Goal: Information Seeking & Learning: Learn about a topic

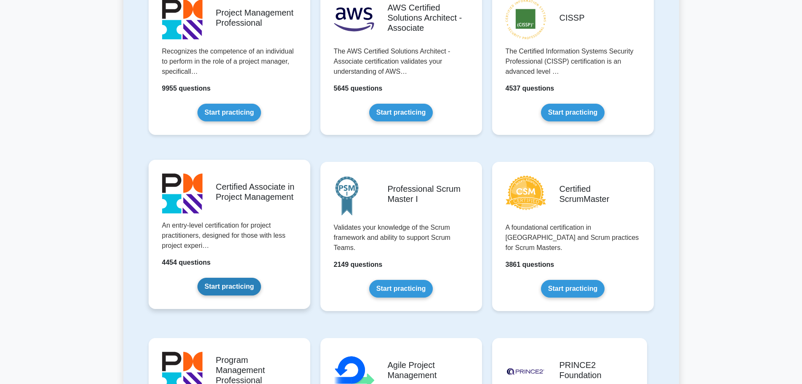
scroll to position [379, 0]
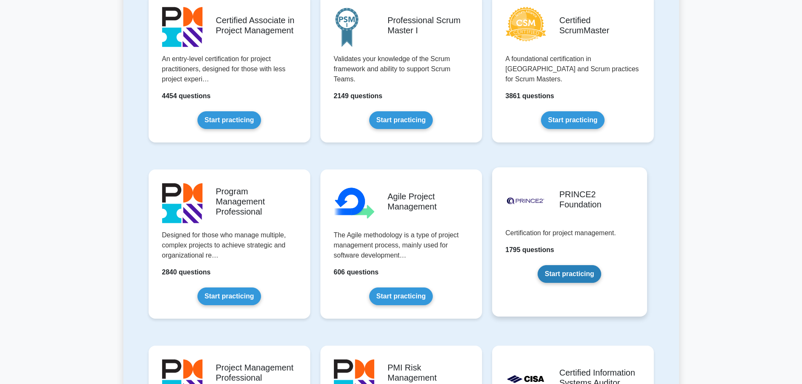
click at [558, 273] on link "Start practicing" at bounding box center [570, 274] width 64 height 18
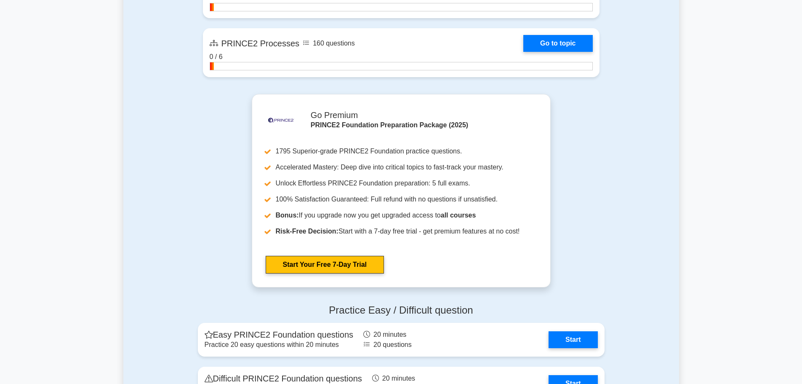
scroll to position [1095, 0]
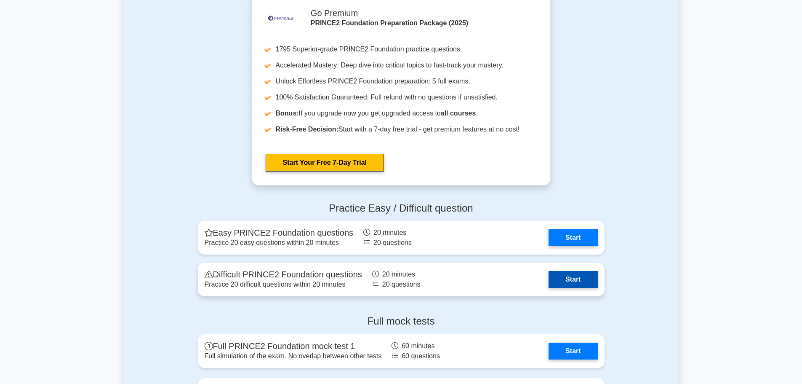
click at [566, 282] on link "Start" at bounding box center [573, 279] width 49 height 17
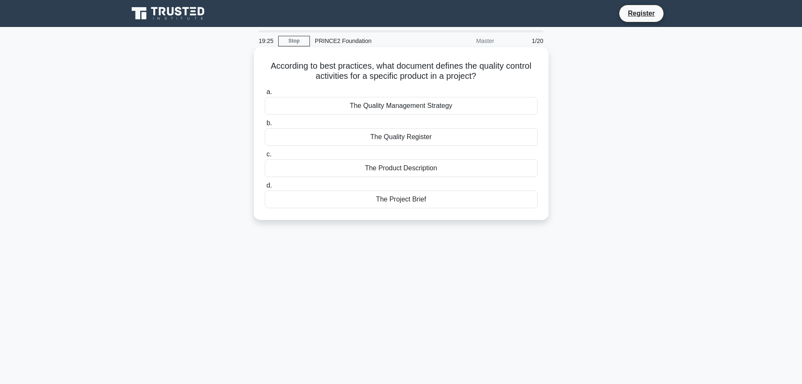
click at [376, 173] on div "The Product Description" at bounding box center [401, 168] width 273 height 18
click at [265, 157] on input "c. The Product Description" at bounding box center [265, 154] width 0 height 5
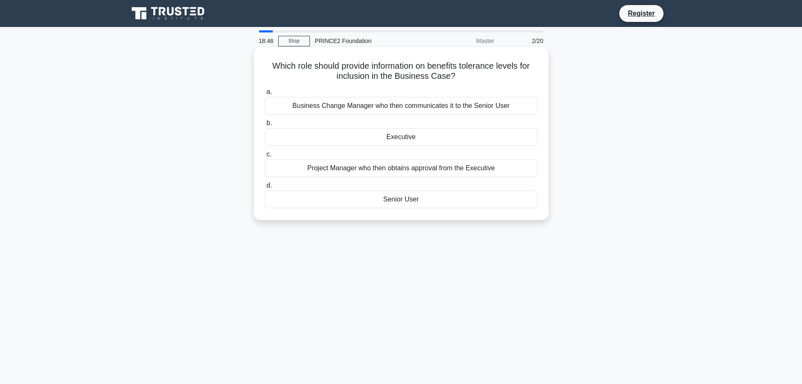
click at [375, 203] on div "Senior User" at bounding box center [401, 199] width 273 height 18
click at [265, 188] on input "d. Senior User" at bounding box center [265, 185] width 0 height 5
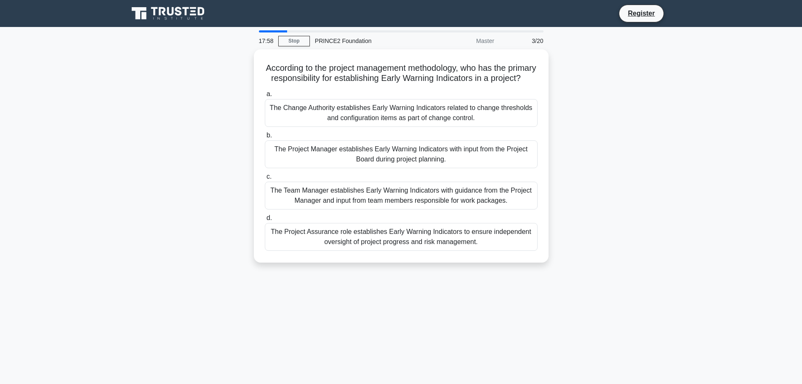
drag, startPoint x: 424, startPoint y: 273, endPoint x: 415, endPoint y: 273, distance: 8.9
drag, startPoint x: 415, startPoint y: 273, endPoint x: 330, endPoint y: 284, distance: 85.9
click at [330, 284] on div "17:57 Stop PRINCE2 Foundation Master 3/20 According to the project management m…" at bounding box center [401, 240] width 556 height 421
click at [183, 181] on div "According to the project management methodology, who has the primary responsibi…" at bounding box center [401, 160] width 556 height 223
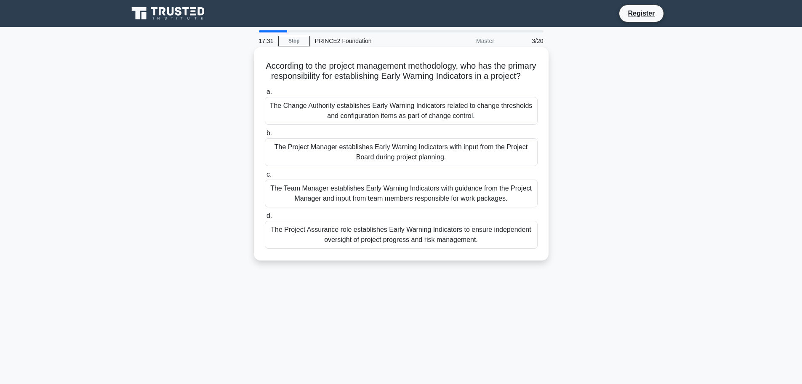
click at [420, 249] on div "The Project Assurance role establishes Early Warning Indicators to ensure indep…" at bounding box center [401, 235] width 273 height 28
click at [265, 219] on input "d. The Project Assurance role establishes Early Warning Indicators to ensure in…" at bounding box center [265, 215] width 0 height 5
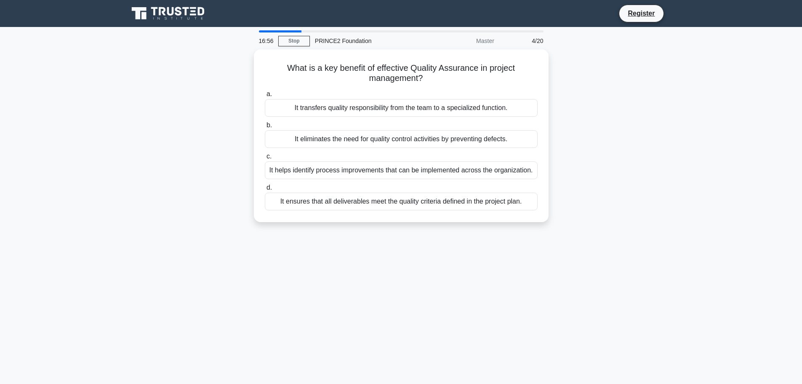
drag, startPoint x: 320, startPoint y: 116, endPoint x: 175, endPoint y: 103, distance: 145.0
click at [175, 104] on div "What is a key benefit of effective Quality Assurance in project management? .sp…" at bounding box center [401, 140] width 556 height 183
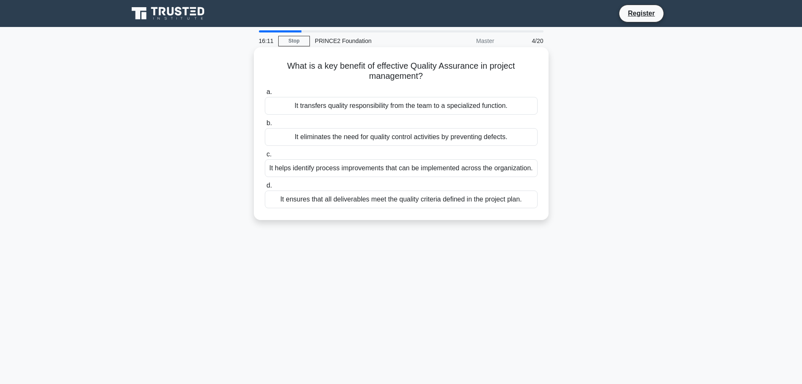
click at [308, 202] on div "It ensures that all deliverables meet the quality criteria defined in the proje…" at bounding box center [401, 199] width 273 height 18
click at [265, 188] on input "d. It ensures that all deliverables meet the quality criteria defined in the pr…" at bounding box center [265, 185] width 0 height 5
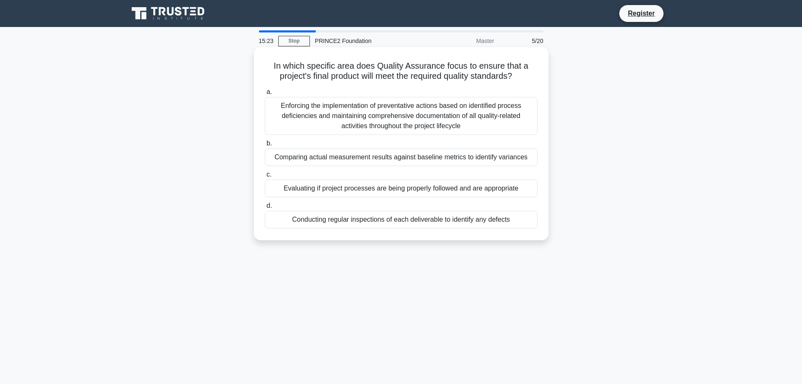
click at [390, 217] on div "Conducting regular inspections of each deliverable to identify any defects" at bounding box center [401, 220] width 273 height 18
click at [265, 209] on input "d. Conducting regular inspections of each deliverable to identify any defects" at bounding box center [265, 205] width 0 height 5
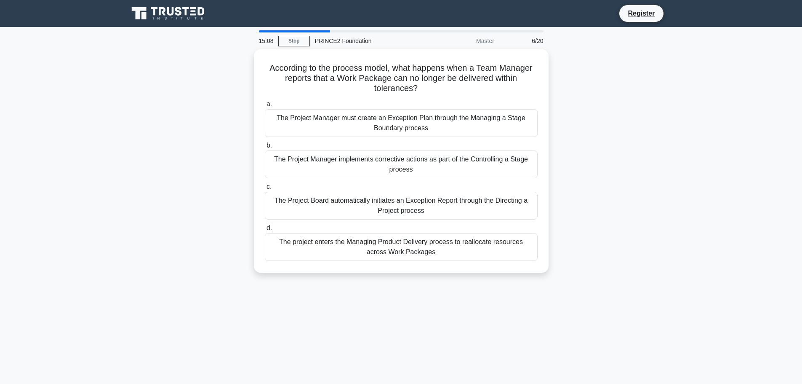
drag, startPoint x: 365, startPoint y: 130, endPoint x: 124, endPoint y: 92, distance: 243.5
drag, startPoint x: 124, startPoint y: 92, endPoint x: 63, endPoint y: 75, distance: 64.0
click at [63, 75] on main "15:08 Stop PRINCE2 Foundation Master 6/20 According to the process model, what …" at bounding box center [401, 241] width 802 height 428
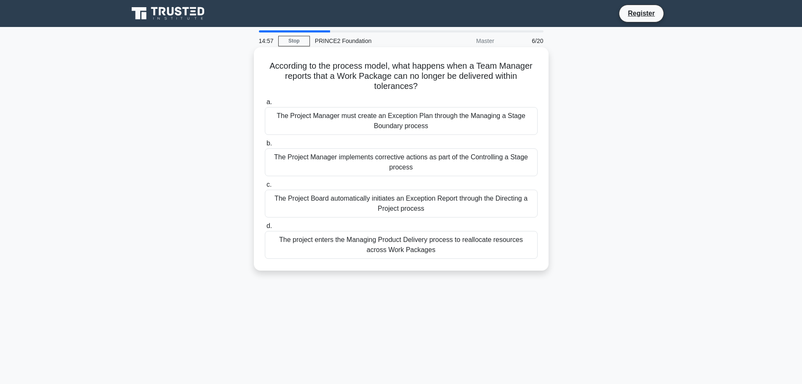
click at [345, 122] on div "The Project Manager must create an Exception Plan through the Managing a Stage …" at bounding box center [401, 121] width 273 height 28
click at [265, 105] on input "a. The Project Manager must create an Exception Plan through the Managing a Sta…" at bounding box center [265, 101] width 0 height 5
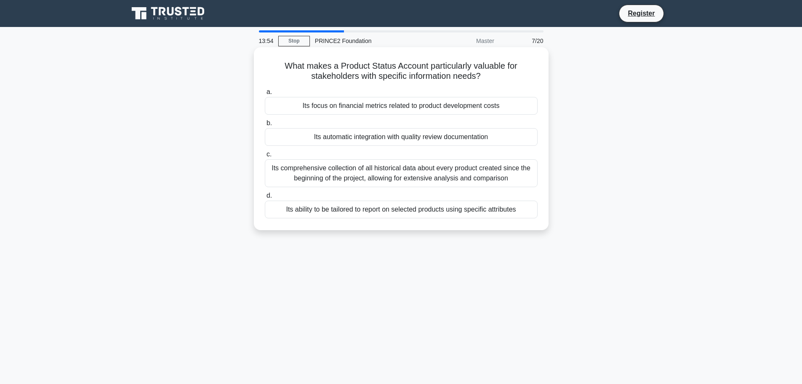
click at [296, 209] on div "Its ability to be tailored to report on selected products using specific attrib…" at bounding box center [401, 210] width 273 height 18
click at [265, 198] on input "d. Its ability to be tailored to report on selected products using specific att…" at bounding box center [265, 195] width 0 height 5
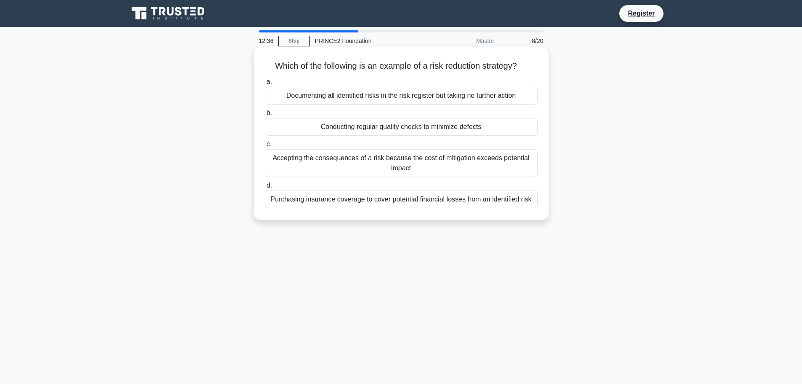
click at [384, 168] on div "Accepting the consequences of a risk because the cost of mitigation exceeds pot…" at bounding box center [401, 163] width 273 height 28
click at [265, 147] on input "c. Accepting the consequences of a risk because the cost of mitigation exceeds …" at bounding box center [265, 144] width 0 height 5
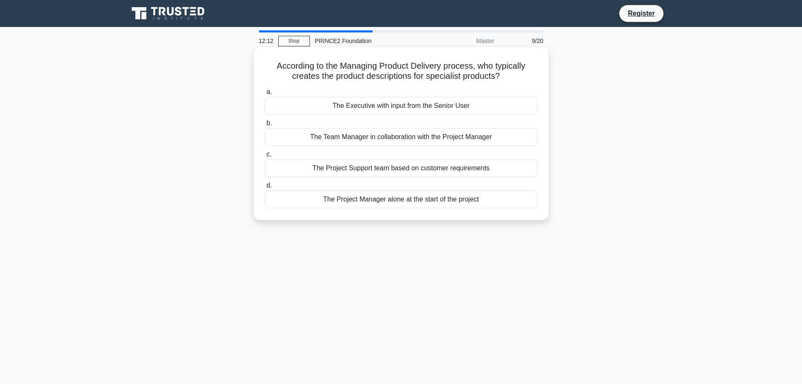
click at [396, 104] on div "The Executive with input from the Senior User" at bounding box center [401, 106] width 273 height 18
click at [265, 95] on input "a. The Executive with input from the Senior User" at bounding box center [265, 91] width 0 height 5
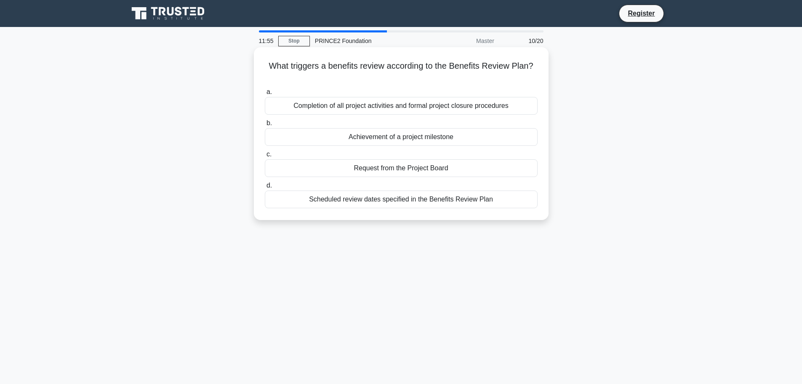
click at [382, 201] on div "Scheduled review dates specified in the Benefits Review Plan" at bounding box center [401, 199] width 273 height 18
click at [265, 188] on input "d. Scheduled review dates specified in the Benefits Review Plan" at bounding box center [265, 185] width 0 height 5
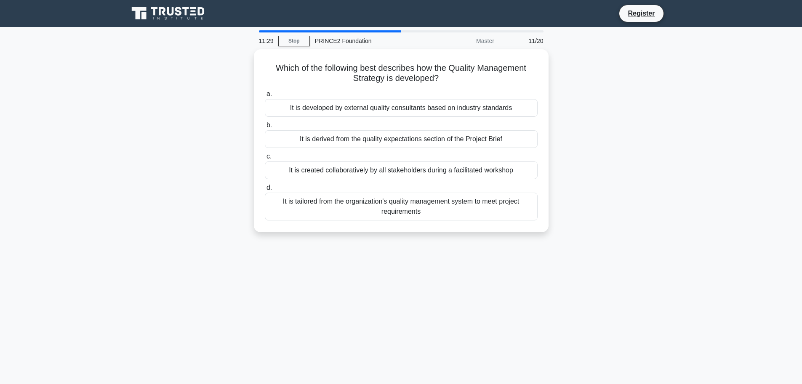
drag, startPoint x: 391, startPoint y: 143, endPoint x: 624, endPoint y: 123, distance: 234.2
click at [624, 123] on div "Which of the following best describes how the Quality Management Strategy is de…" at bounding box center [401, 145] width 556 height 193
drag, startPoint x: 96, startPoint y: 96, endPoint x: 88, endPoint y: 165, distance: 69.1
drag, startPoint x: 88, startPoint y: 165, endPoint x: 76, endPoint y: 104, distance: 61.3
click at [76, 104] on main "11:04 Stop PRINCE2 Foundation Master 11/20 Which of the following best describe…" at bounding box center [401, 241] width 802 height 428
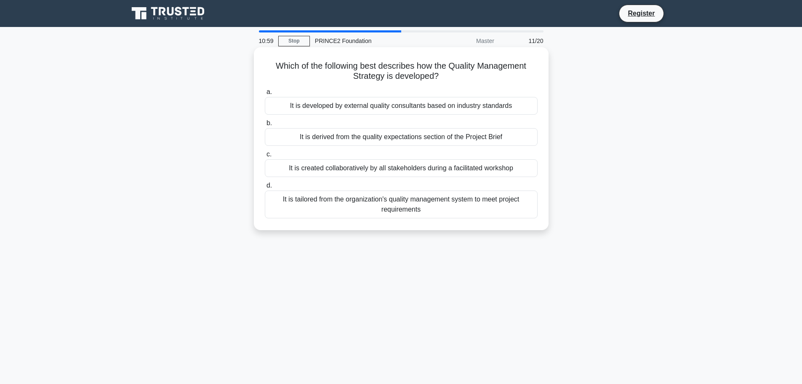
click at [339, 139] on div "It is derived from the quality expectations section of the Project Brief" at bounding box center [401, 137] width 273 height 18
click at [265, 126] on input "b. It is derived from the quality expectations section of the Project Brief" at bounding box center [265, 122] width 0 height 5
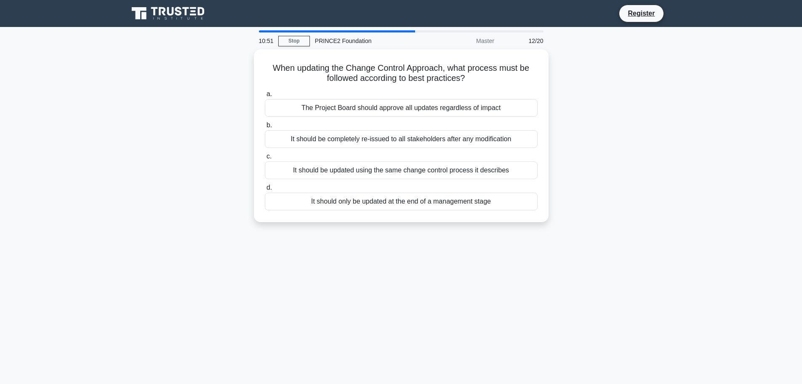
drag, startPoint x: 213, startPoint y: 133, endPoint x: 66, endPoint y: 136, distance: 147.5
drag, startPoint x: 66, startPoint y: 136, endPoint x: 68, endPoint y: 78, distance: 58.6
click at [68, 78] on main "10:51 Stop PRINCE2 Foundation Master 12/20 When updating the Change Control App…" at bounding box center [401, 241] width 802 height 428
drag, startPoint x: 51, startPoint y: 98, endPoint x: 35, endPoint y: 114, distance: 22.9
drag, startPoint x: 35, startPoint y: 114, endPoint x: 80, endPoint y: 86, distance: 53.2
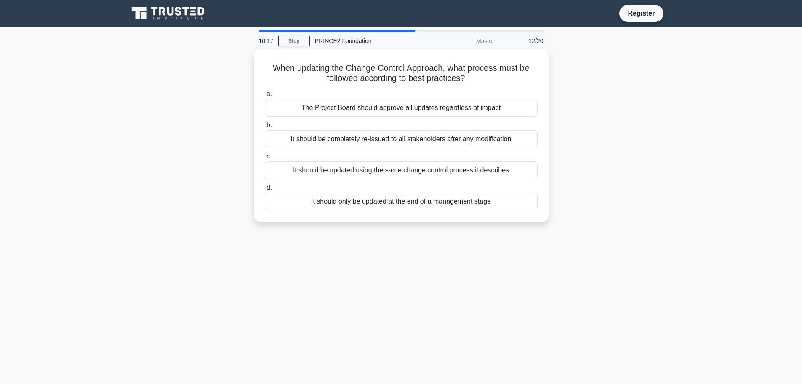
click at [80, 86] on main "10:17 Stop PRINCE2 Foundation Master 12/20 When updating the Change Control App…" at bounding box center [401, 241] width 802 height 428
drag, startPoint x: 64, startPoint y: 91, endPoint x: 142, endPoint y: 59, distance: 83.2
click at [142, 59] on div "When updating the Change Control Approach, what process must be followed accord…" at bounding box center [401, 140] width 556 height 183
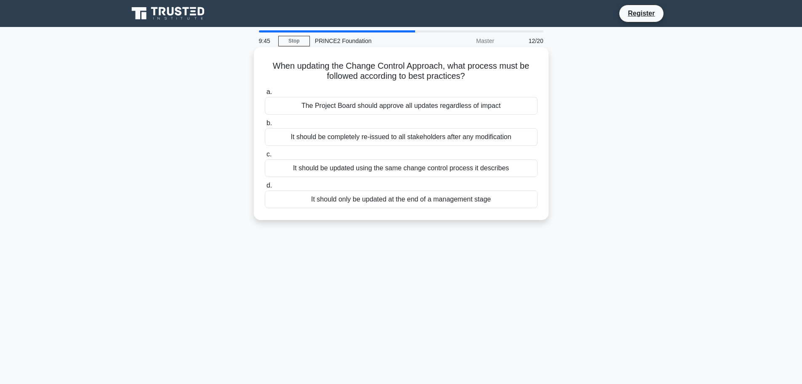
click at [375, 206] on div "It should only be updated at the end of a management stage" at bounding box center [401, 199] width 273 height 18
click at [265, 188] on input "d. It should only be updated at the end of a management stage" at bounding box center [265, 185] width 0 height 5
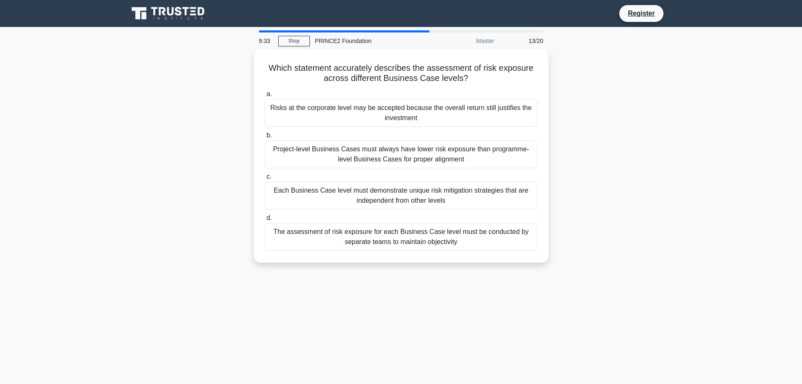
drag, startPoint x: 219, startPoint y: 105, endPoint x: 209, endPoint y: 108, distance: 10.1
drag, startPoint x: 209, startPoint y: 108, endPoint x: 123, endPoint y: 92, distance: 87.8
click at [123, 92] on div "Which statement accurately describes the assessment of risk exposure across dif…" at bounding box center [401, 160] width 556 height 223
drag, startPoint x: 120, startPoint y: 245, endPoint x: 115, endPoint y: 238, distance: 8.5
drag, startPoint x: 115, startPoint y: 238, endPoint x: 52, endPoint y: 127, distance: 127.7
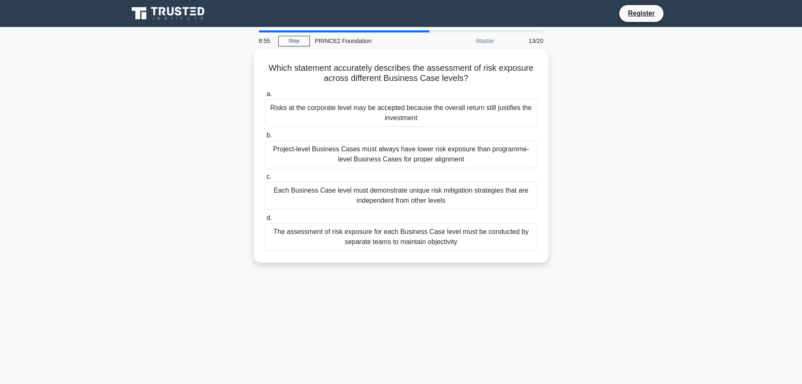
click at [52, 127] on main "8:55 Stop PRINCE2 Foundation Master 13/20 Which statement accurately describes …" at bounding box center [401, 241] width 802 height 428
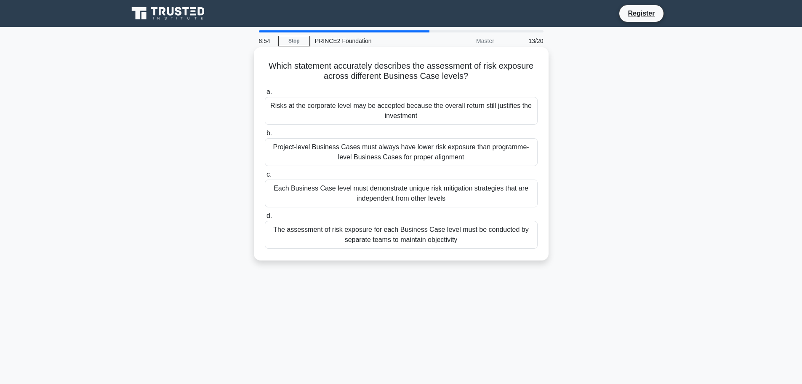
click at [448, 244] on div "The assessment of risk exposure for each Business Case level must be conducted …" at bounding box center [401, 235] width 273 height 28
click at [265, 219] on input "d. The assessment of risk exposure for each Business Case level must be conduct…" at bounding box center [265, 215] width 0 height 5
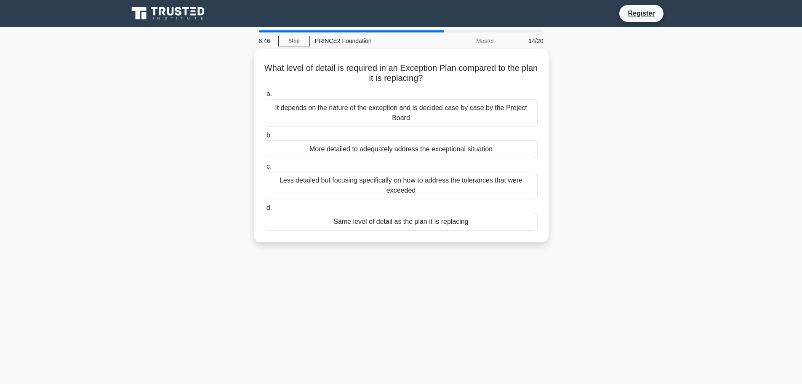
drag, startPoint x: 121, startPoint y: 182, endPoint x: 118, endPoint y: 103, distance: 78.8
click at [118, 104] on main "8:46 Stop PRINCE2 Foundation Master 14/20 What level of detail is required in a…" at bounding box center [401, 241] width 802 height 428
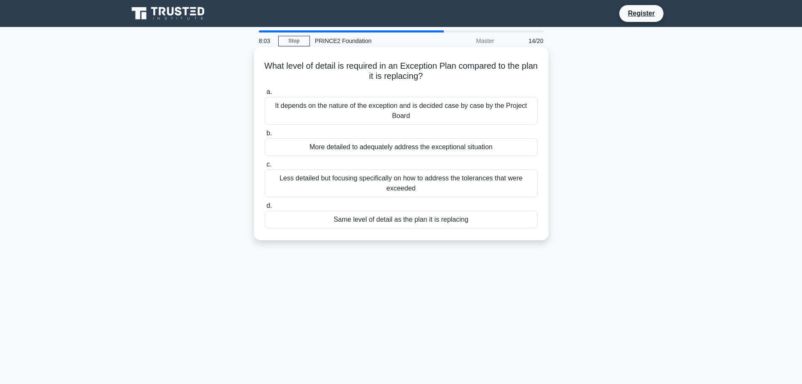
click at [396, 188] on div "Less detailed but focusing specifically on how to address the tolerances that w…" at bounding box center [401, 183] width 273 height 28
click at [265, 167] on input "c. Less detailed but focusing specifically on how to address the tolerances tha…" at bounding box center [265, 164] width 0 height 5
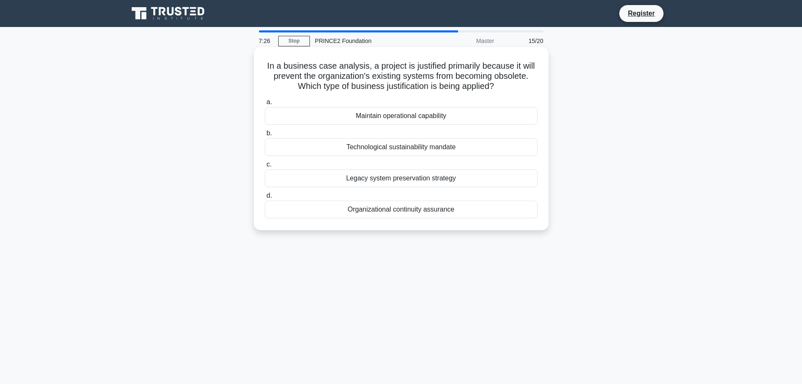
click at [386, 117] on div "Maintain operational capability" at bounding box center [401, 116] width 273 height 18
click at [265, 105] on input "a. Maintain operational capability" at bounding box center [265, 101] width 0 height 5
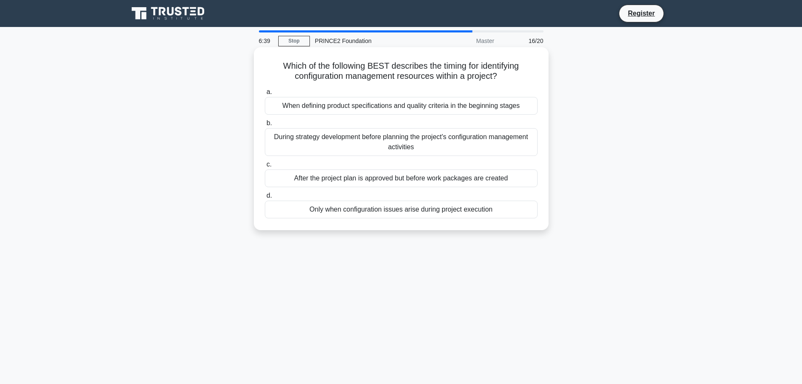
click at [388, 108] on div "When defining product specifications and quality criteria in the beginning stag…" at bounding box center [401, 106] width 273 height 18
click at [265, 95] on input "a. When defining product specifications and quality criteria in the beginning s…" at bounding box center [265, 91] width 0 height 5
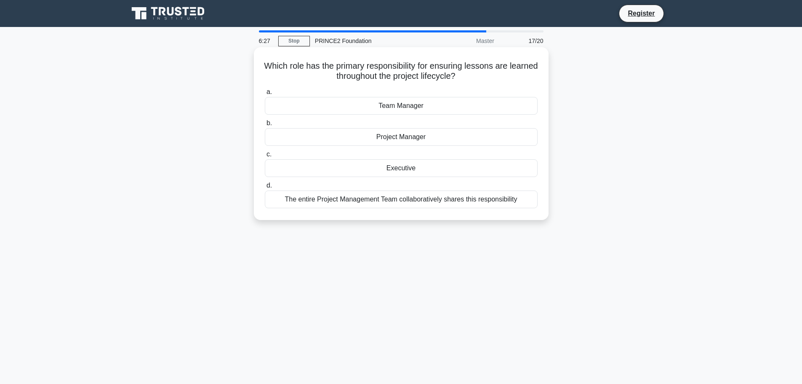
click at [372, 202] on div "The entire Project Management Team collaboratively shares this responsibility" at bounding box center [401, 199] width 273 height 18
click at [265, 188] on input "d. The entire Project Management Team collaboratively shares this responsibility" at bounding box center [265, 185] width 0 height 5
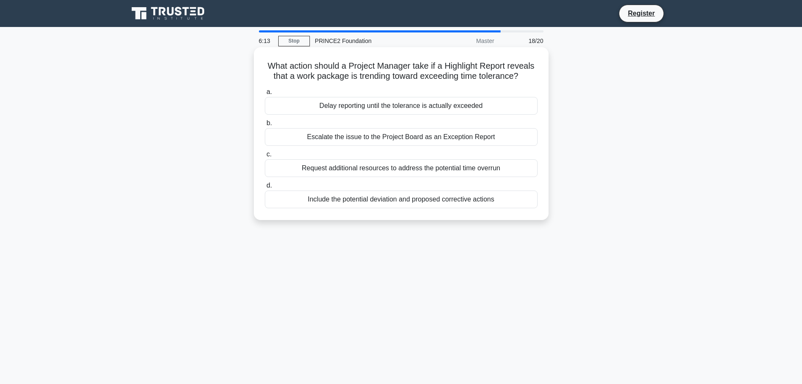
click at [333, 136] on div "Escalate the issue to the Project Board as an Exception Report" at bounding box center [401, 137] width 273 height 18
click at [265, 126] on input "b. Escalate the issue to the Project Board as an Exception Report" at bounding box center [265, 122] width 0 height 5
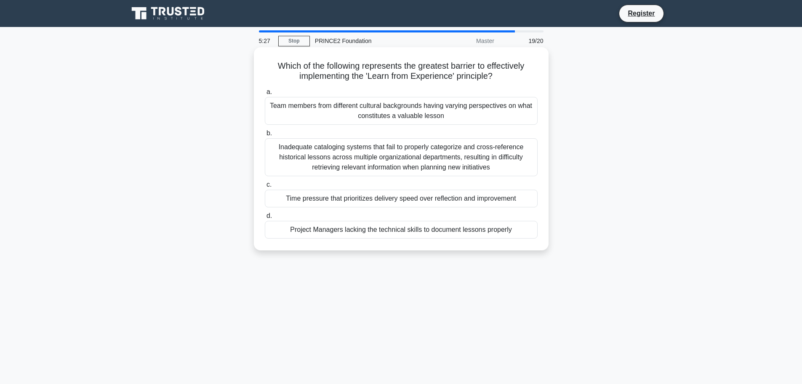
click at [334, 155] on div "Inadequate cataloging systems that fail to properly categorize and cross-refere…" at bounding box center [401, 157] width 273 height 38
click at [265, 136] on input "b. Inadequate cataloging systems that fail to properly categorize and cross-ref…" at bounding box center [265, 133] width 0 height 5
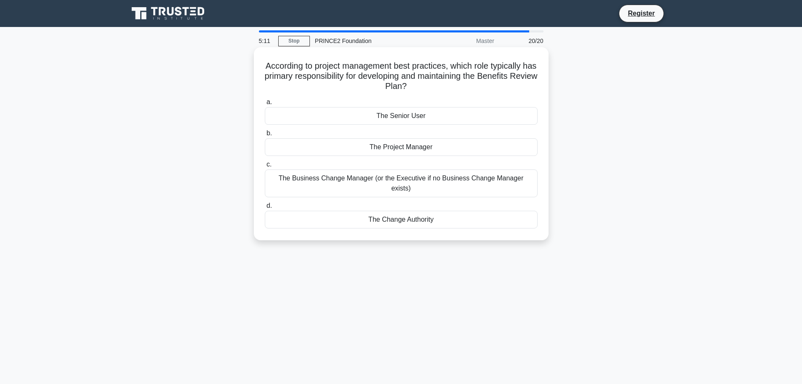
click at [389, 126] on div "a. The Senior User b. The Project Manager c. d." at bounding box center [401, 162] width 283 height 135
click at [389, 118] on div "The Senior User" at bounding box center [401, 116] width 273 height 18
click at [265, 105] on input "a. The Senior User" at bounding box center [265, 101] width 0 height 5
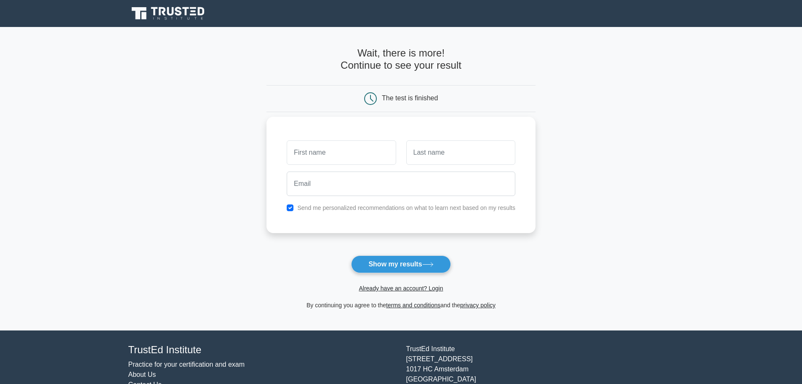
click at [337, 151] on input "text" at bounding box center [341, 152] width 109 height 24
drag, startPoint x: 476, startPoint y: 155, endPoint x: 440, endPoint y: 164, distance: 36.6
click at [475, 154] on input "text" at bounding box center [461, 152] width 109 height 24
type input "lynch"
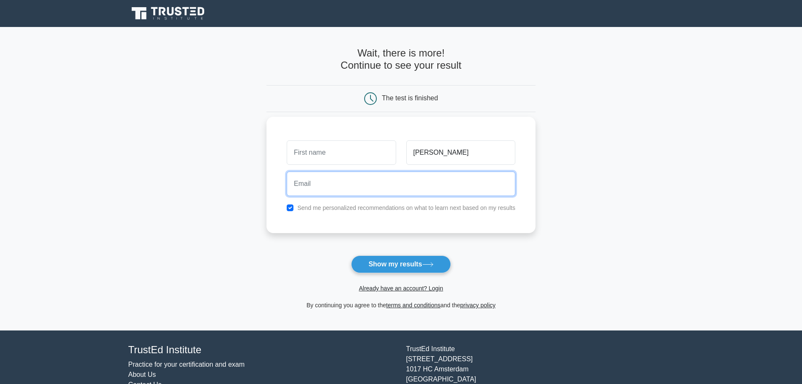
click at [353, 173] on input "email" at bounding box center [401, 183] width 229 height 24
type input "adrianjlynch@hotmail.com"
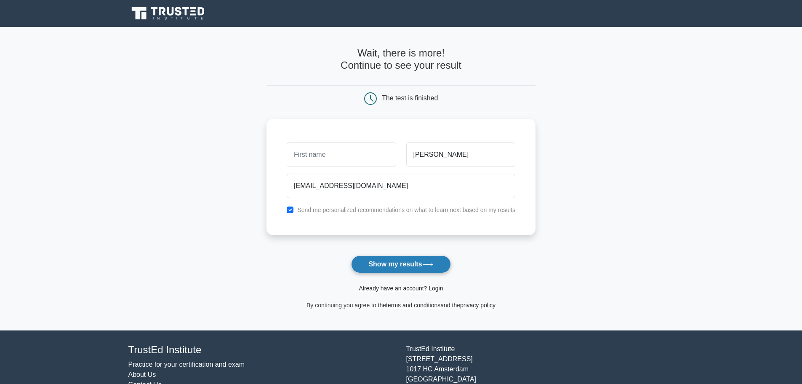
click at [400, 264] on button "Show my results" at bounding box center [400, 264] width 99 height 18
click at [393, 288] on link "Already have an account? Login" at bounding box center [401, 288] width 84 height 7
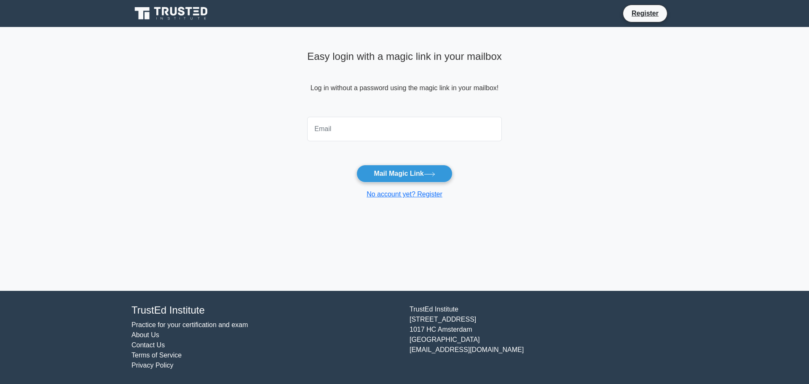
click at [360, 120] on input "email" at bounding box center [404, 129] width 195 height 24
type input "[EMAIL_ADDRESS][DOMAIN_NAME]"
click at [406, 176] on button "Mail Magic Link" at bounding box center [404, 174] width 96 height 18
